Goal: Transaction & Acquisition: Purchase product/service

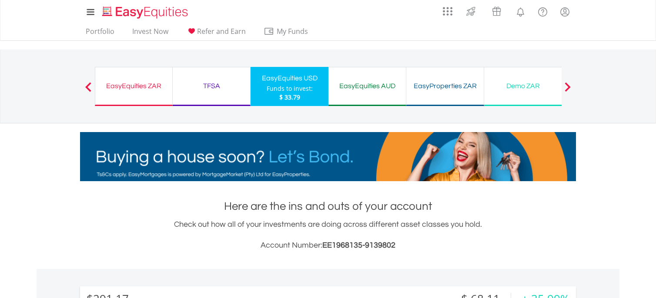
scroll to position [84, 165]
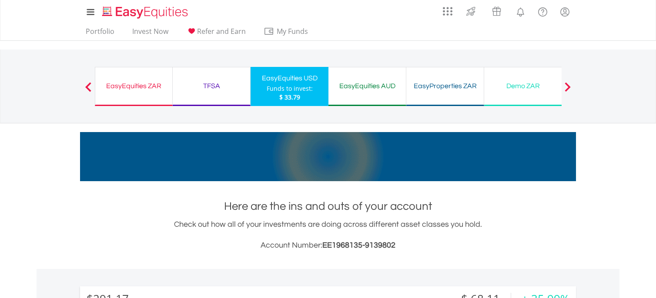
click at [127, 90] on div "EasyEquities ZAR" at bounding box center [134, 86] width 67 height 12
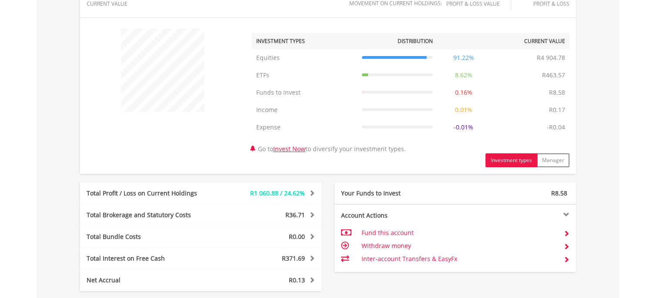
scroll to position [309, 0]
click at [298, 150] on link "Invest Now" at bounding box center [289, 149] width 32 height 8
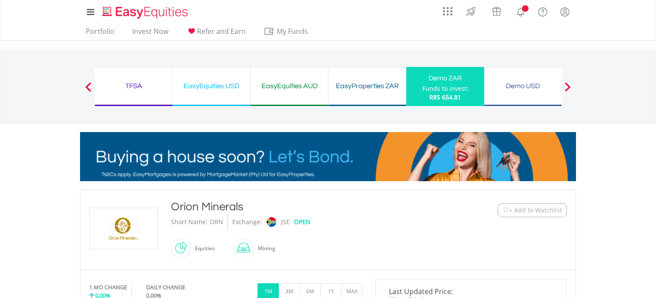
click at [511, 207] on span "+ Add to Watchlist" at bounding box center [535, 210] width 53 height 9
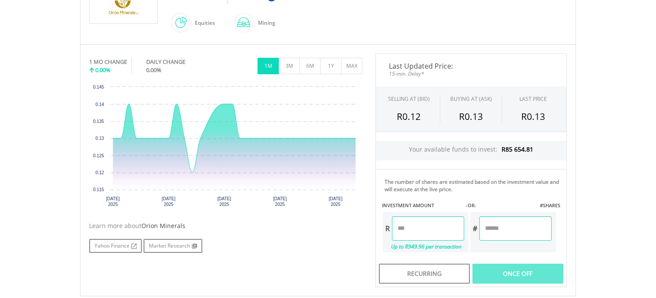
scroll to position [233, 0]
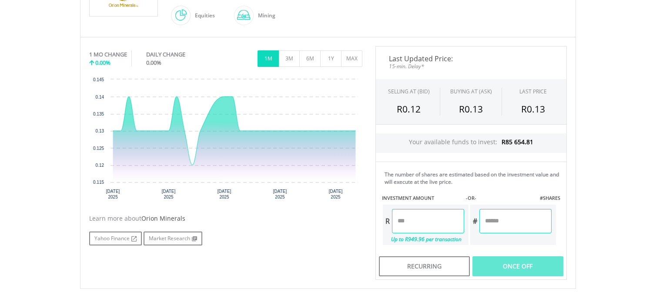
click at [429, 225] on input "number" at bounding box center [428, 221] width 72 height 24
type input "*******"
type input "*********"
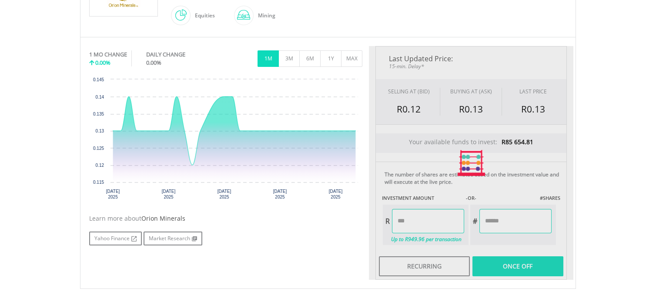
click at [349, 232] on div "Yahoo Finance Market Research" at bounding box center [225, 239] width 273 height 14
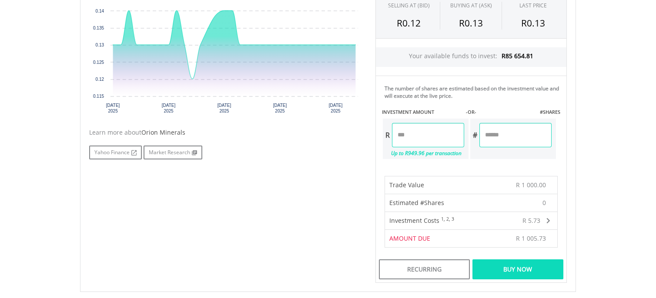
scroll to position [359, 0]
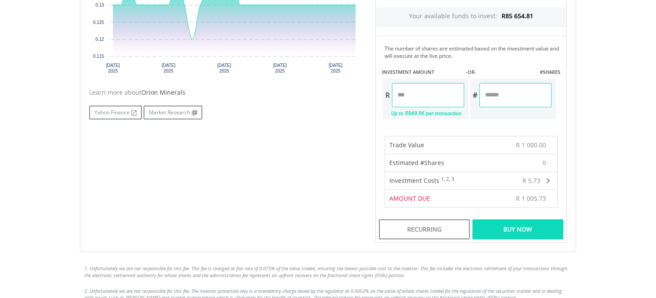
click at [492, 230] on div "Buy Now" at bounding box center [518, 230] width 91 height 20
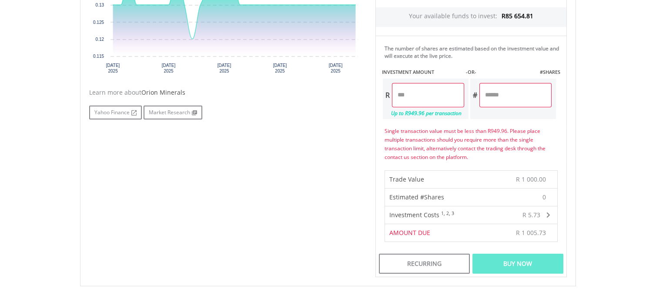
click at [344, 210] on div "No chart available. 1 MO CHANGE 0.00% DAILY CHANGE 0.00% 1M 3M 6M 1Y MAX Chart …" at bounding box center [328, 99] width 491 height 358
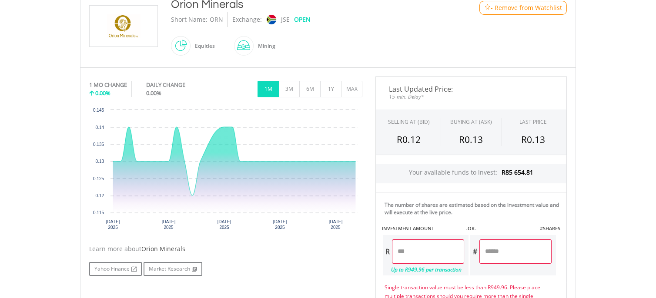
scroll to position [202, 0]
click at [330, 83] on button "1Y" at bounding box center [330, 90] width 21 height 17
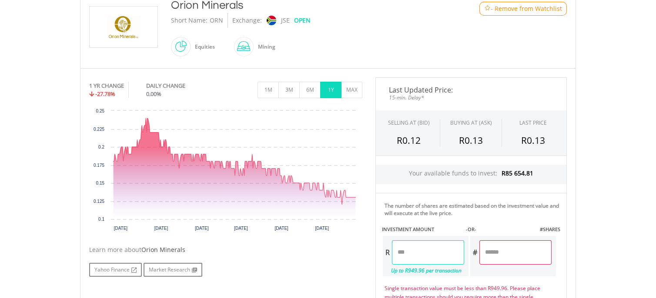
click at [437, 250] on input "*******" at bounding box center [428, 253] width 72 height 24
type input "*"
type input "******"
type input "*********"
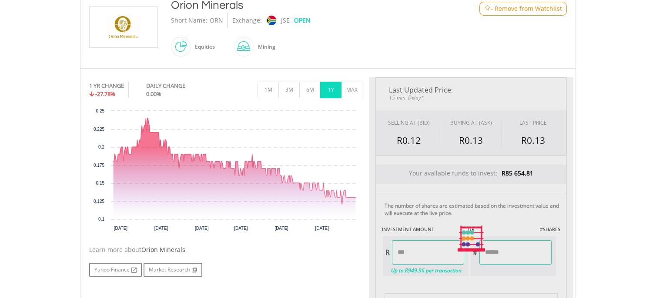
click at [601, 237] on body "My Investments Invest Now New Listings Sell My Recurring Investments Pending Or…" at bounding box center [328, 220] width 656 height 845
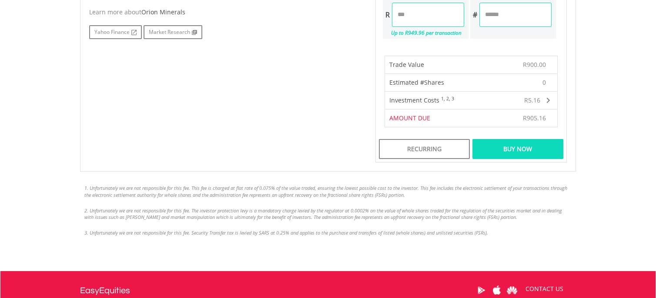
scroll to position [441, 0]
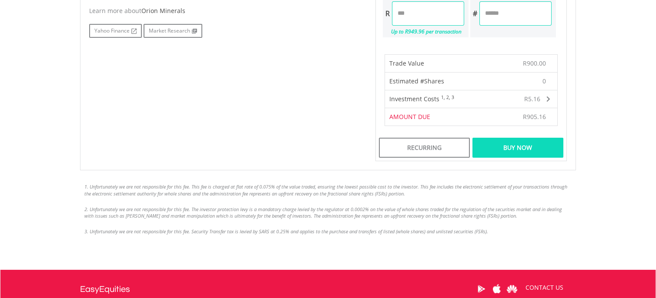
click at [510, 151] on div "Buy Now" at bounding box center [518, 148] width 91 height 20
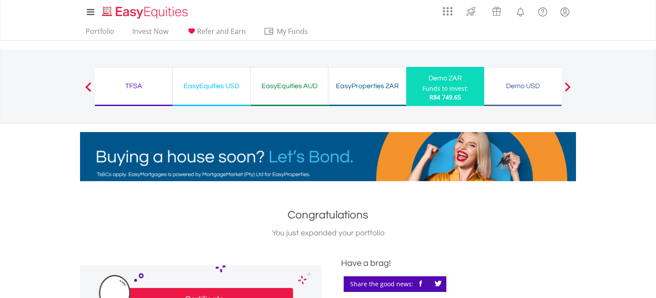
click at [54, 171] on div "My Investments Invest Now New Listings Sell My Recurring Investments Pending Or…" at bounding box center [328, 90] width 656 height 181
click at [95, 31] on link "Portfolio" at bounding box center [100, 33] width 36 height 13
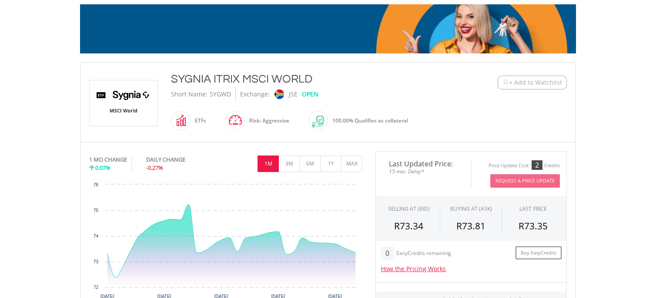
scroll to position [129, 0]
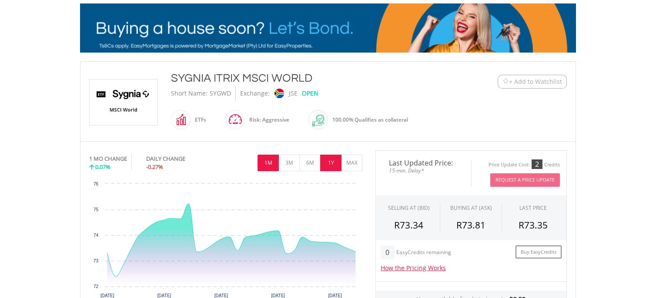
click at [332, 164] on button "1Y" at bounding box center [330, 163] width 21 height 17
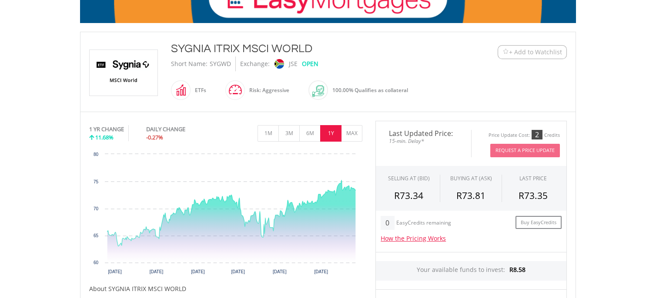
scroll to position [157, 0]
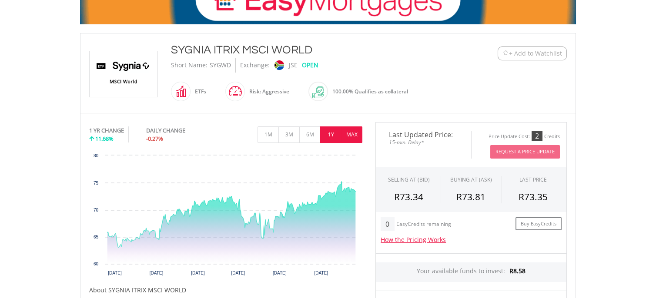
click at [352, 138] on button "MAX" at bounding box center [351, 135] width 21 height 17
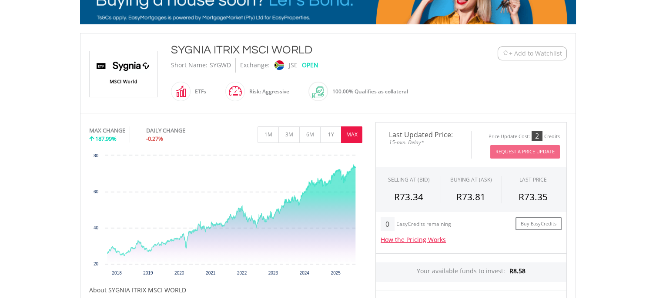
click at [54, 175] on body "My Investments Invest Now New Listings Sell My Recurring Investments Pending Or…" at bounding box center [328, 235] width 656 height 785
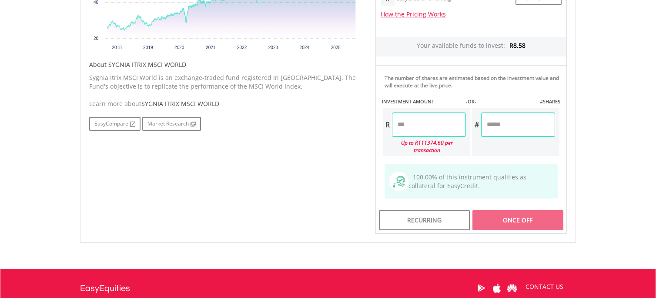
scroll to position [384, 0]
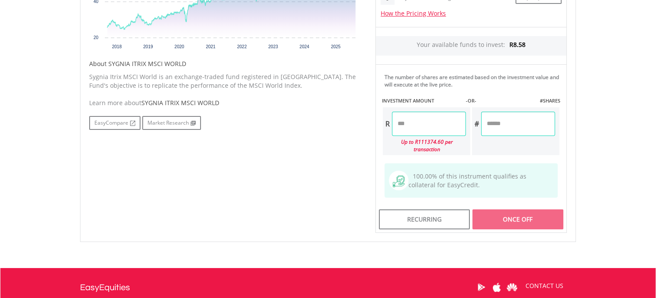
drag, startPoint x: 225, startPoint y: 96, endPoint x: 142, endPoint y: 93, distance: 82.3
click at [138, 91] on div "No chart available. MAX CHANGE 187.99% DAILY CHANGE -0.27% 1M 3M 6M 1Y MAX Char…" at bounding box center [226, 13] width 286 height 235
click at [138, 104] on div "Learn more about SYGNIA ITRIX MSCI WORLD" at bounding box center [225, 103] width 273 height 9
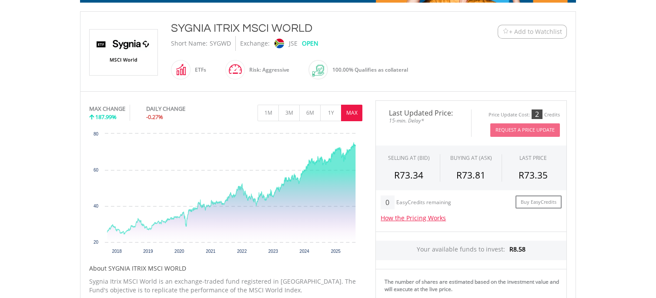
scroll to position [179, 0]
click at [330, 116] on button "1Y" at bounding box center [330, 113] width 21 height 17
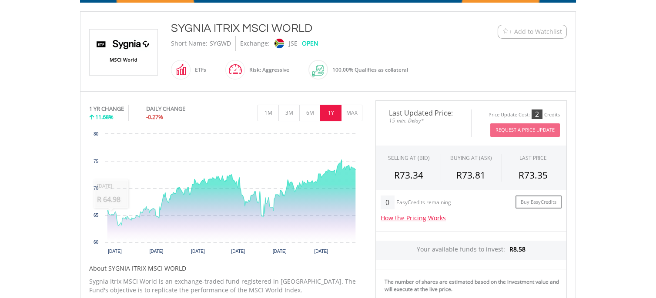
click at [50, 156] on body "My Investments Invest Now New Listings Sell My Recurring Investments Pending Or…" at bounding box center [328, 213] width 656 height 785
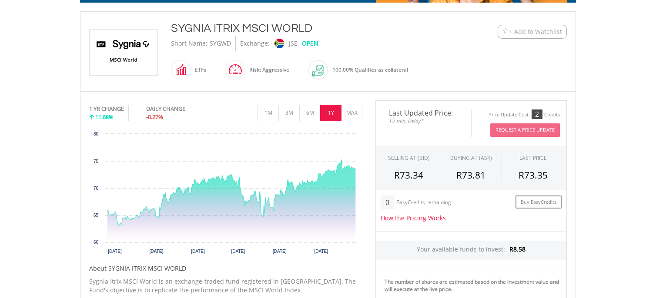
click at [50, 156] on body "My Investments Invest Now New Listings Sell My Recurring Investments Pending Or…" at bounding box center [328, 213] width 656 height 785
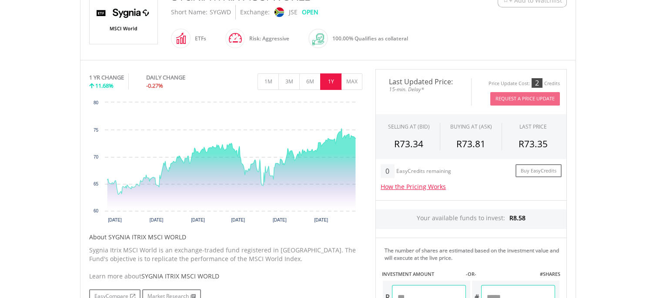
scroll to position [211, 0]
click at [355, 77] on button "MAX" at bounding box center [351, 81] width 21 height 17
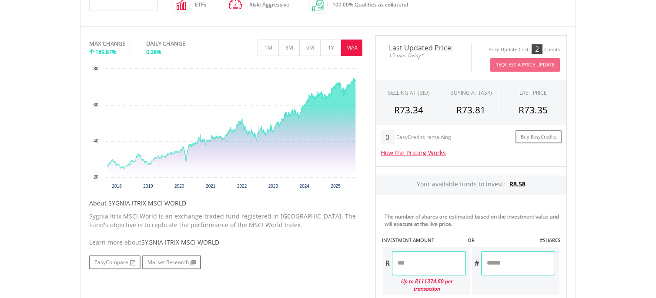
scroll to position [245, 0]
click at [41, 78] on body "My Investments Invest Now New Listings Sell My Recurring Investments Pending Or…" at bounding box center [328, 147] width 656 height 785
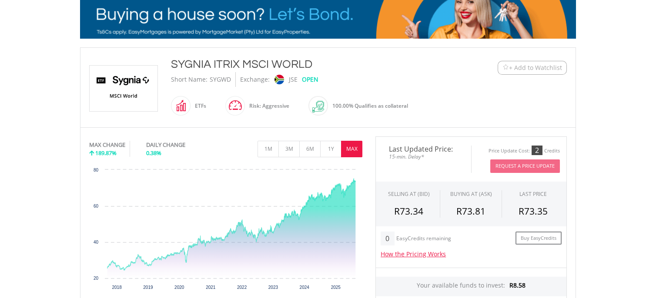
scroll to position [142, 0]
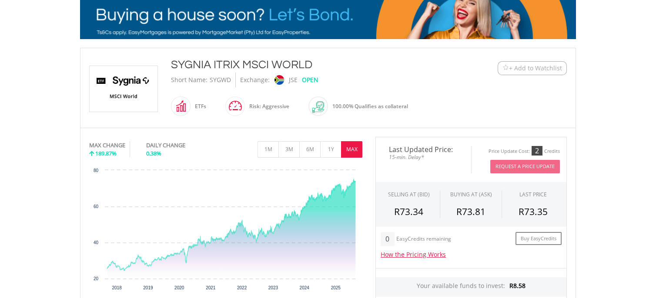
drag, startPoint x: 171, startPoint y: 63, endPoint x: 312, endPoint y: 67, distance: 141.9
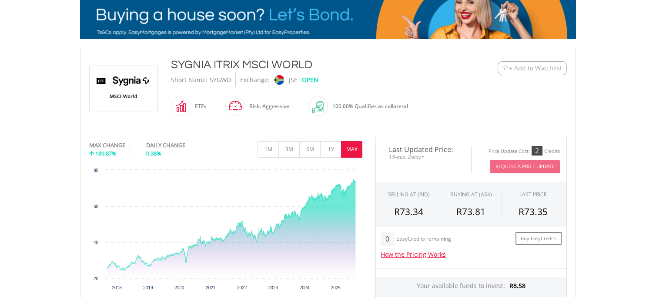
click at [312, 67] on div "SYGNIA ITRIX MSCI WORLD" at bounding box center [307, 65] width 273 height 16
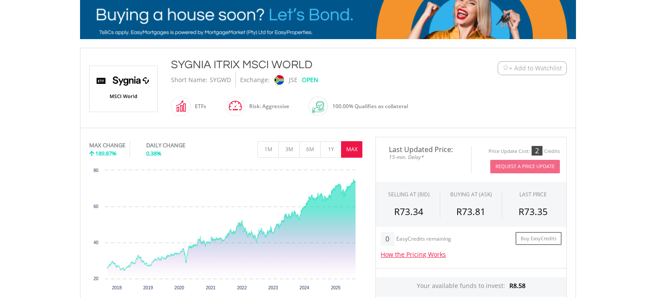
copy div "SYGNIA ITRIX MSCI WORLD"
